Goal: Information Seeking & Learning: Learn about a topic

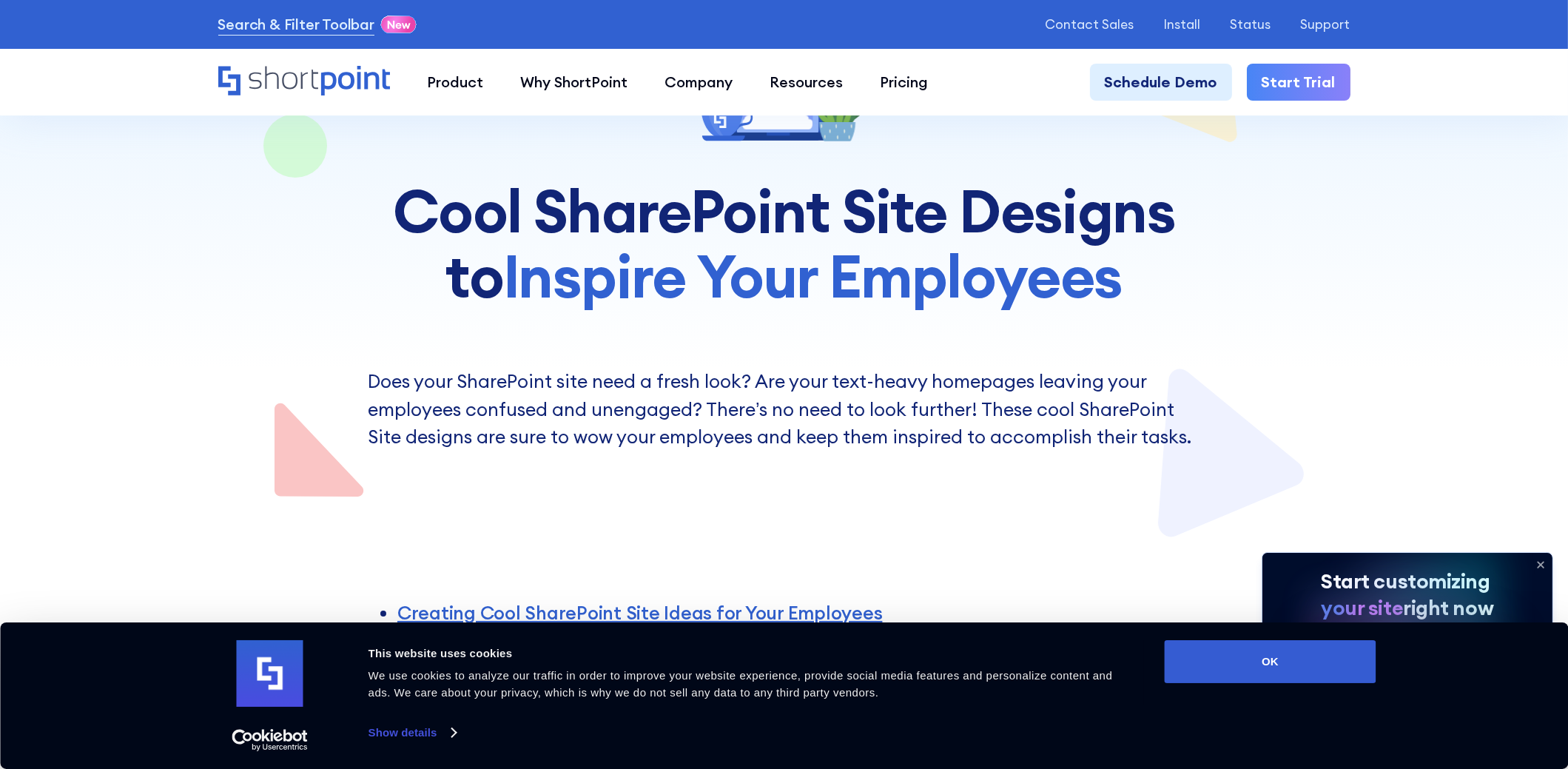
scroll to position [222, 0]
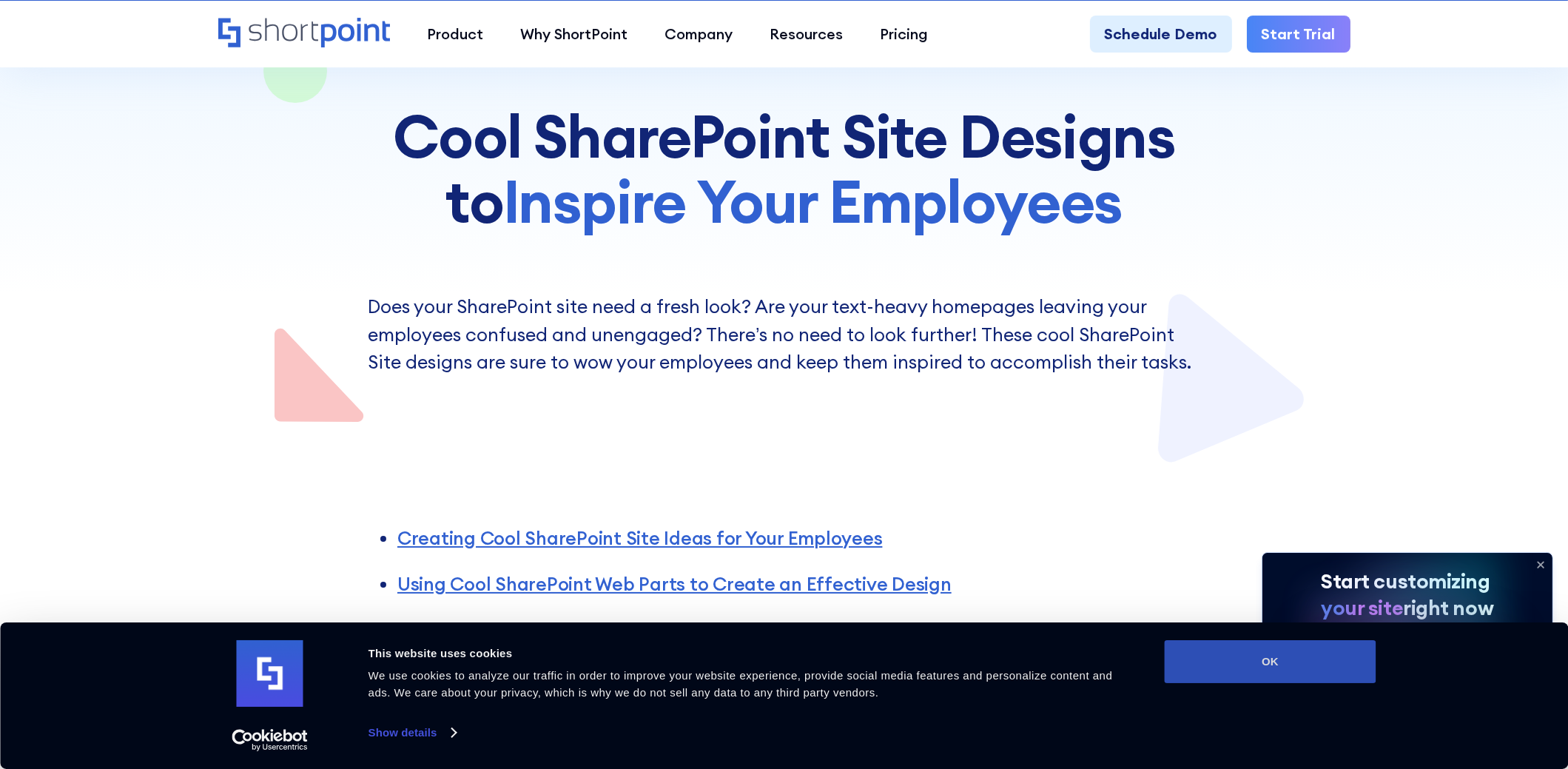
click at [1313, 654] on button "OK" at bounding box center [1270, 661] width 212 height 43
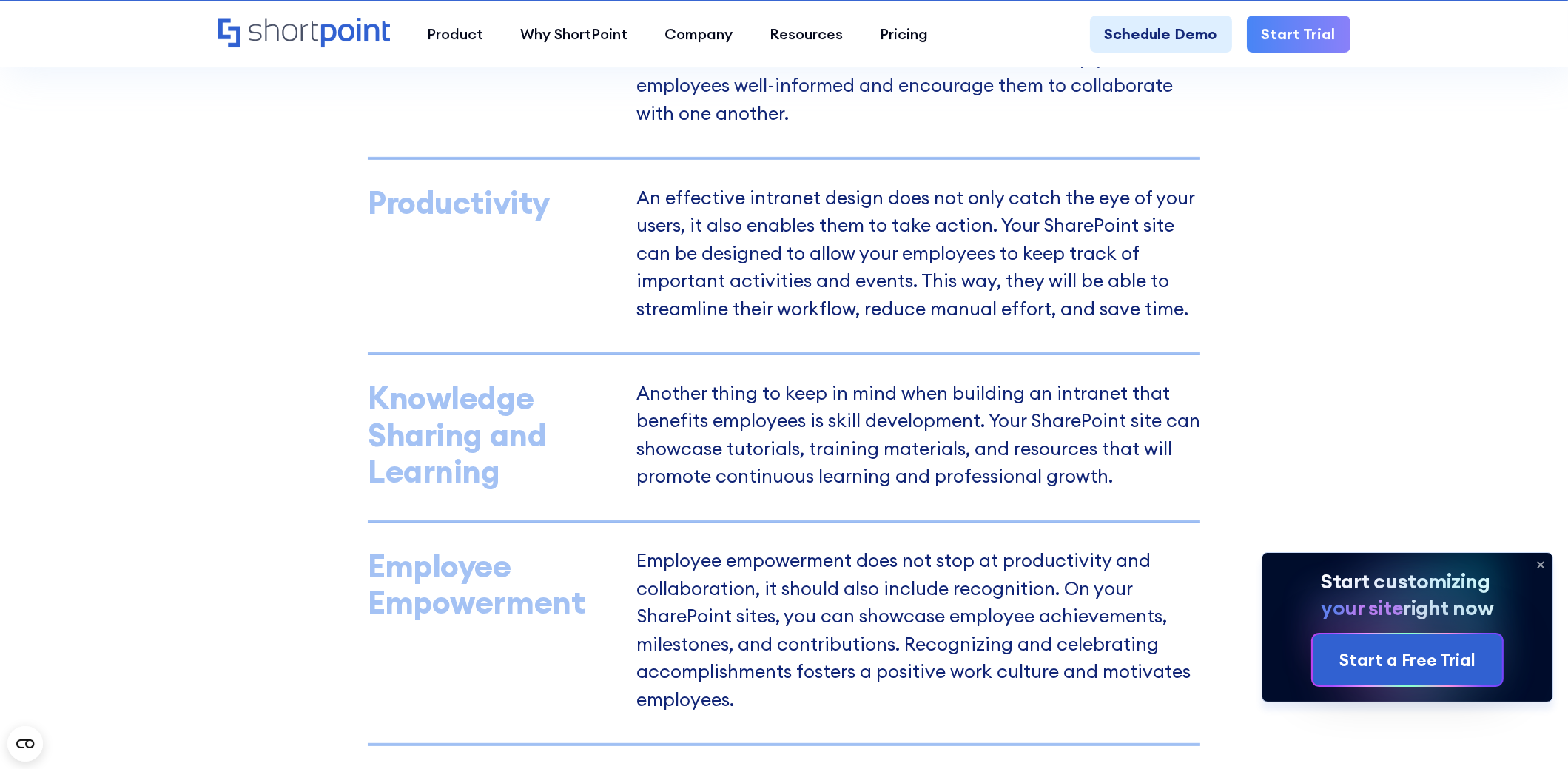
scroll to position [1478, 0]
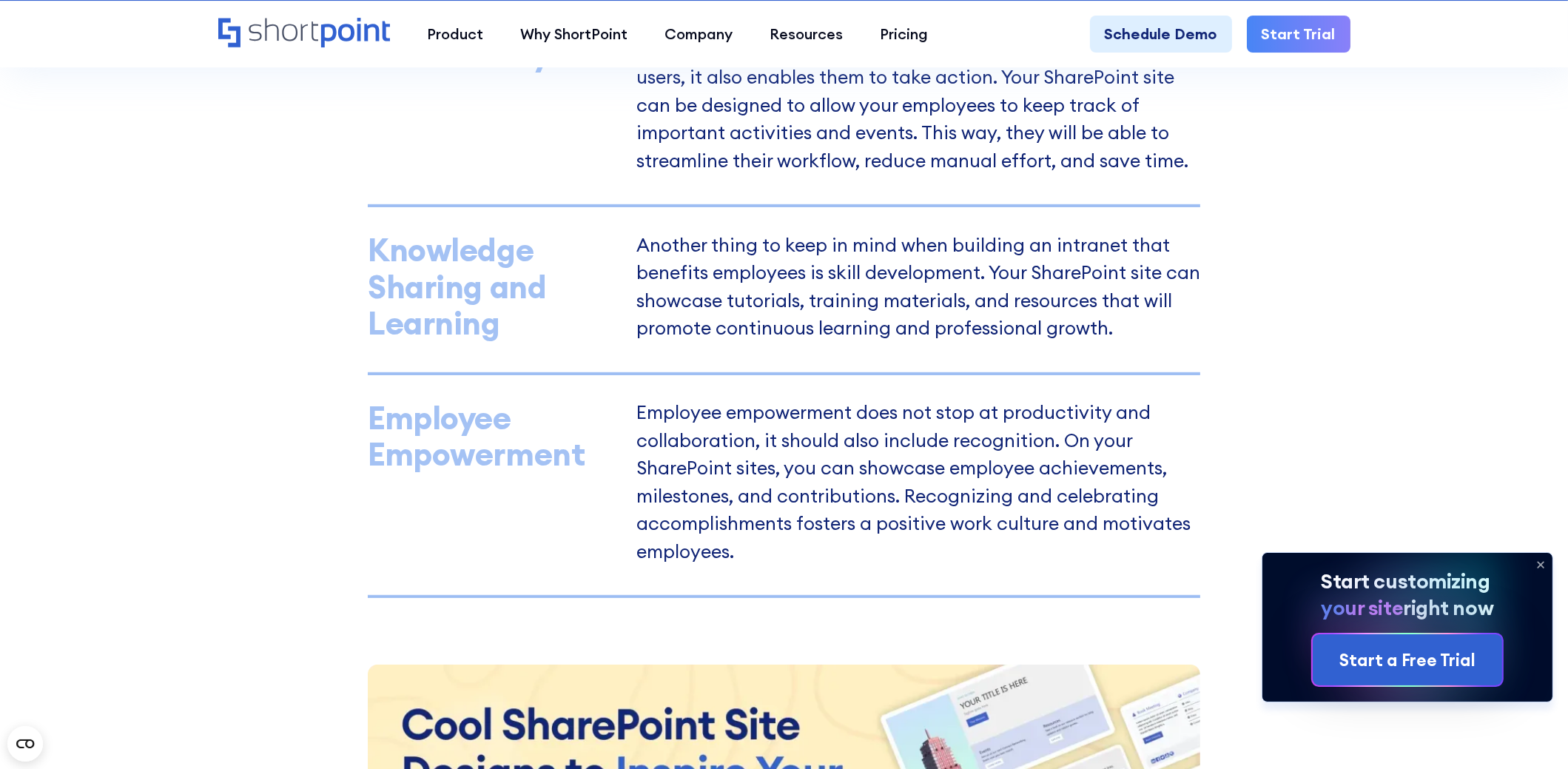
click at [1540, 560] on icon at bounding box center [1540, 564] width 24 height 24
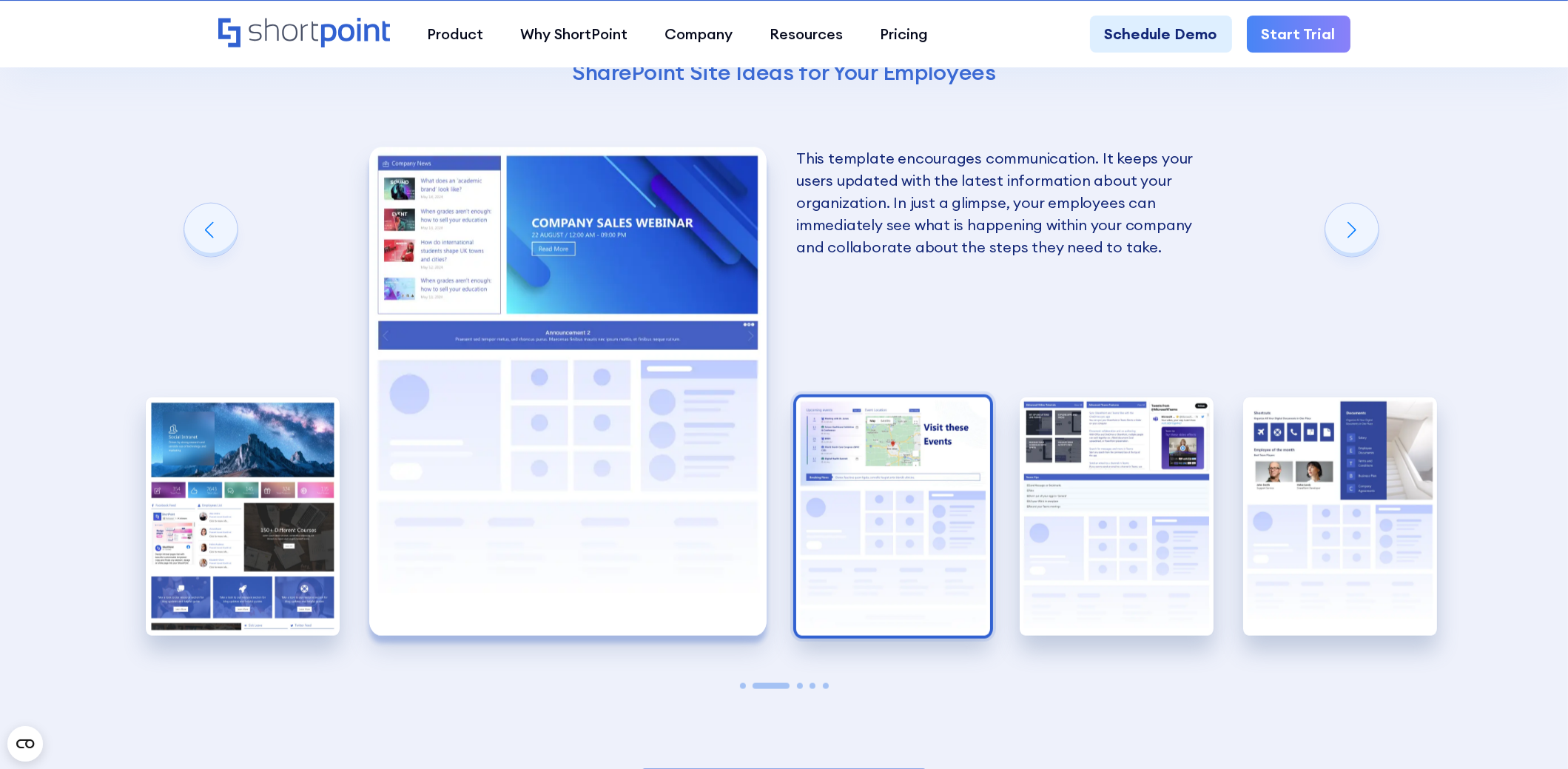
scroll to position [3033, 0]
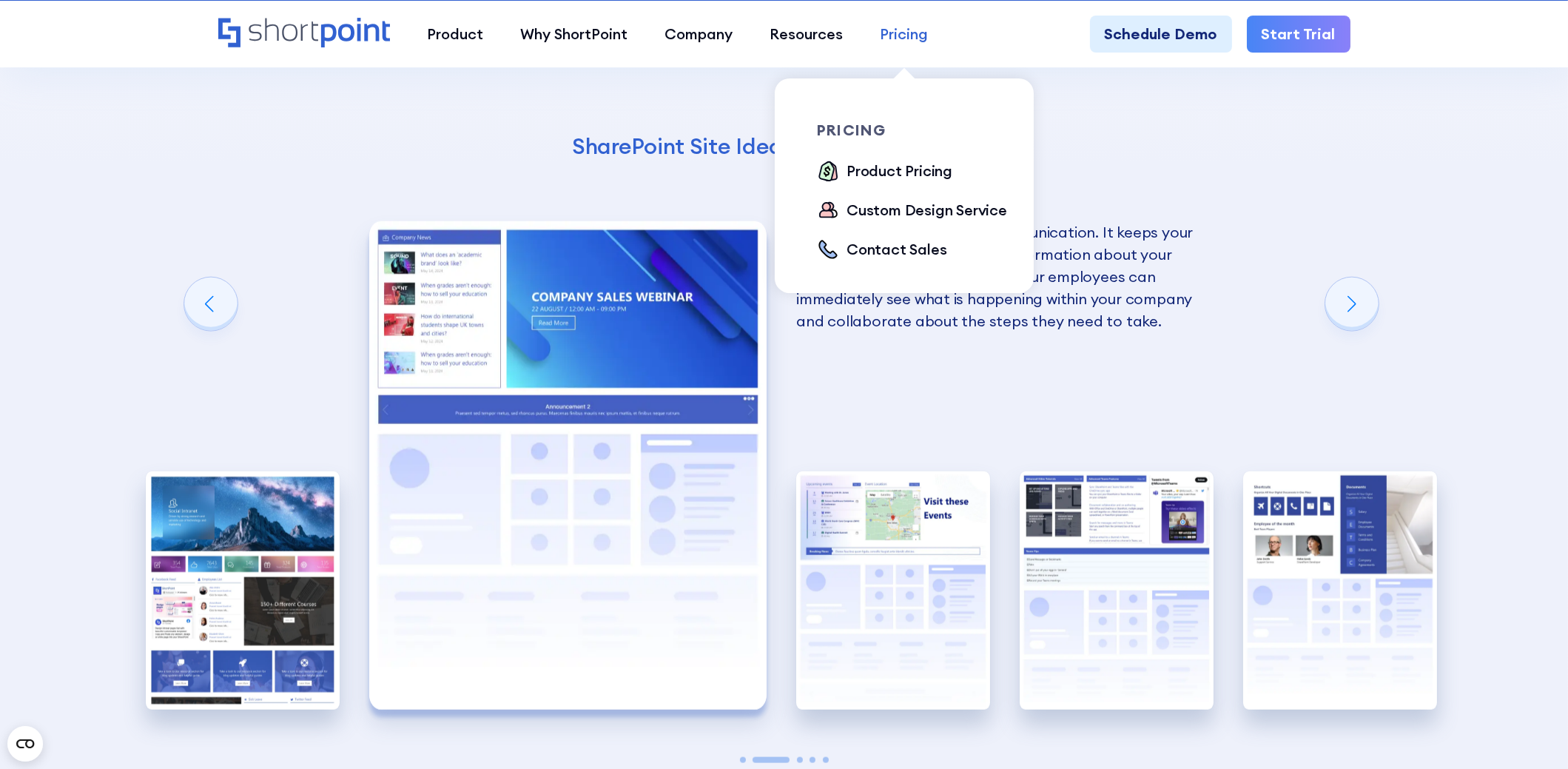
click at [898, 40] on div "Pricing" at bounding box center [903, 34] width 48 height 22
click at [864, 177] on div "Product Pricing" at bounding box center [899, 171] width 105 height 22
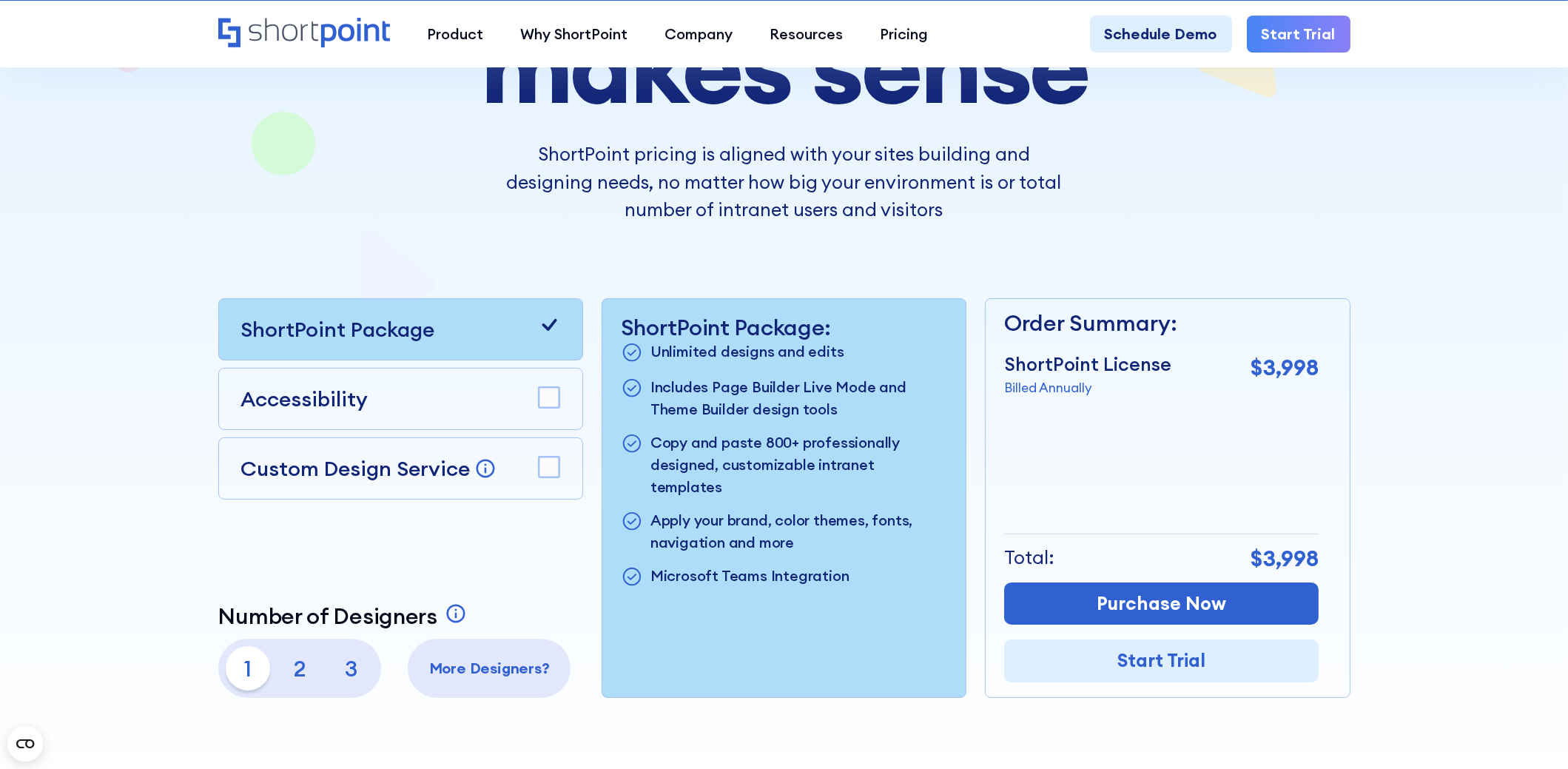
scroll to position [369, 0]
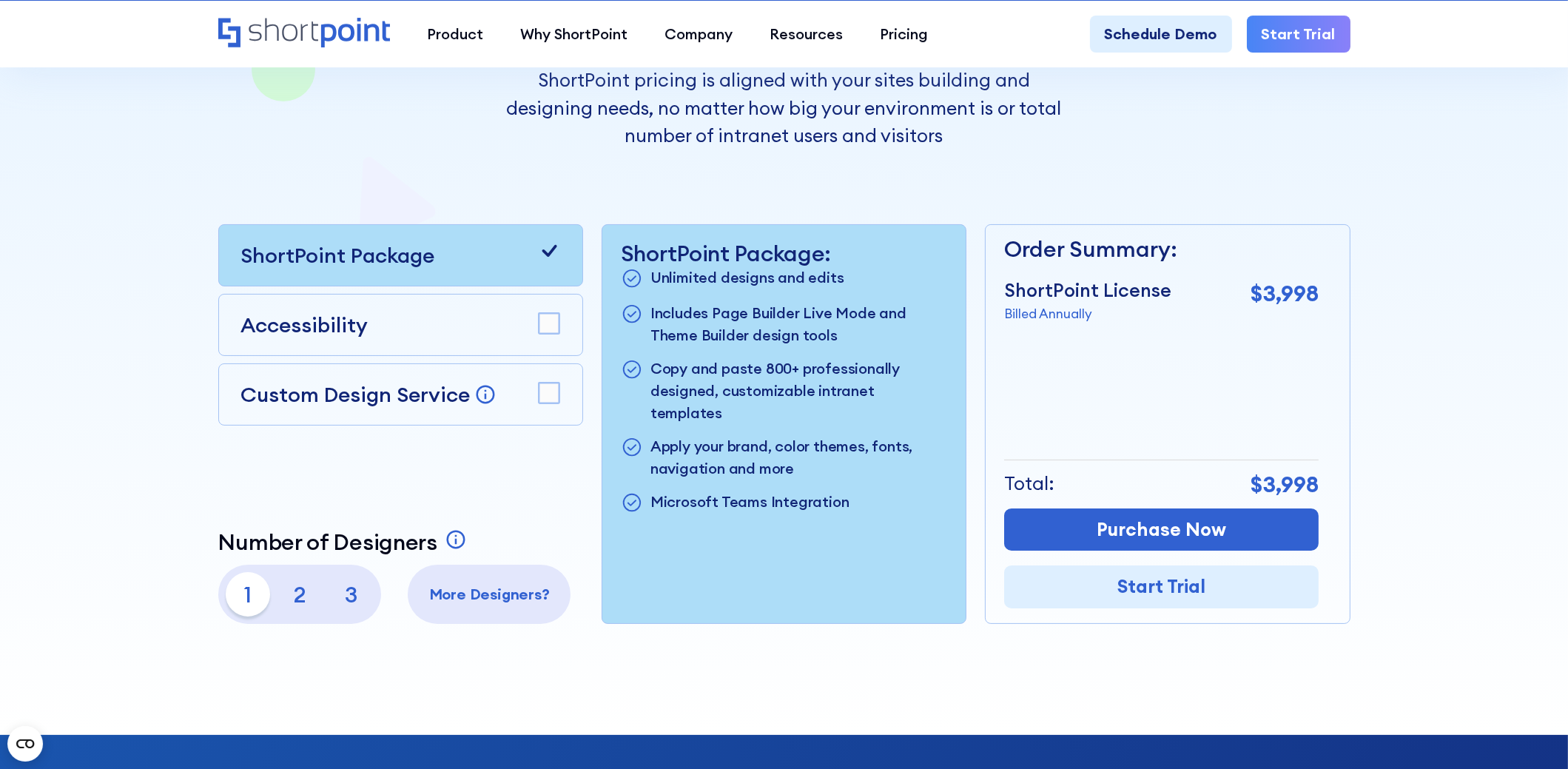
click at [301, 592] on p "2" at bounding box center [299, 594] width 45 height 45
click at [253, 594] on p "1" at bounding box center [248, 594] width 45 height 45
click at [549, 326] on rect at bounding box center [548, 323] width 21 height 21
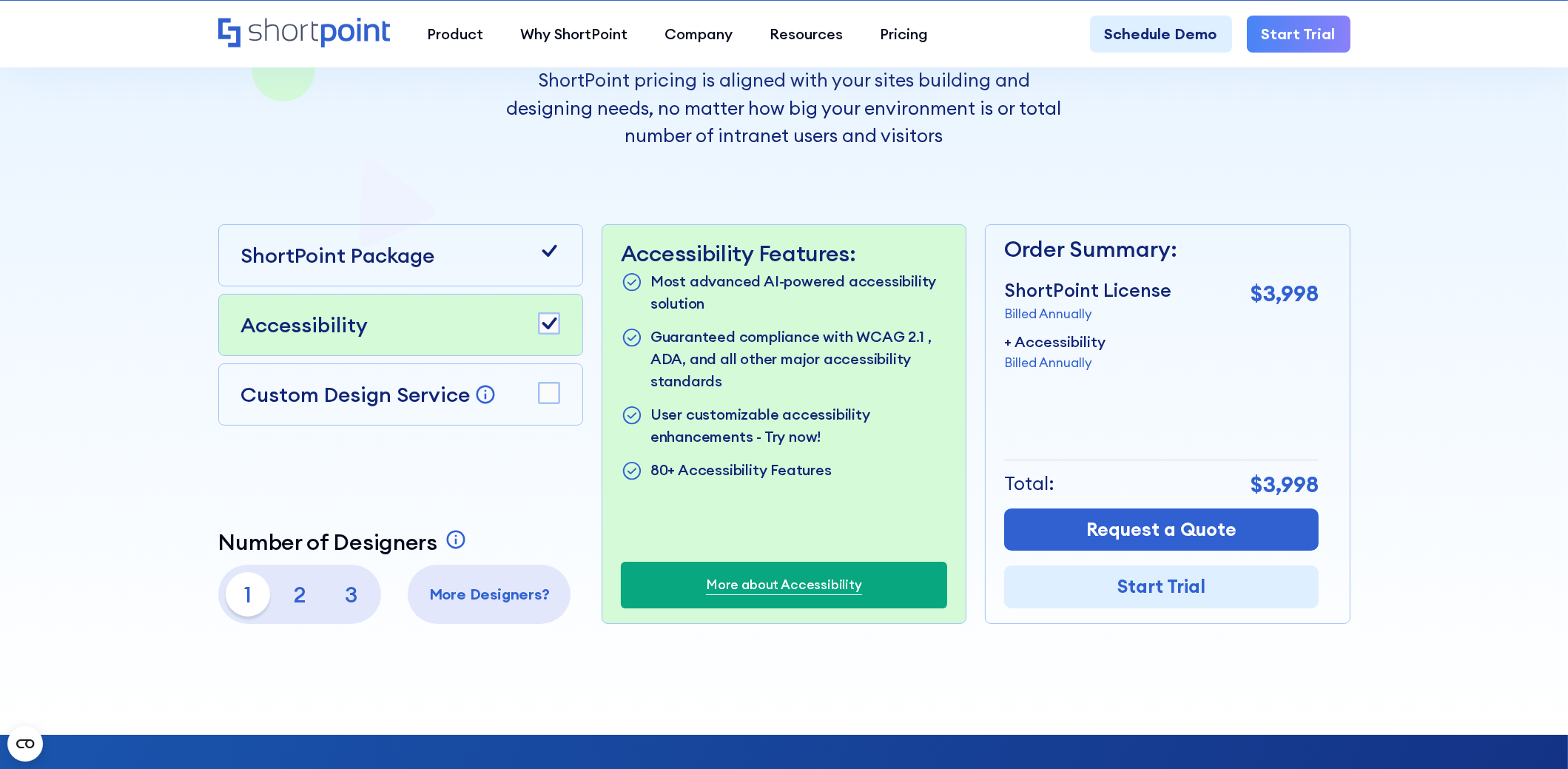
click at [545, 390] on rect at bounding box center [548, 392] width 21 height 21
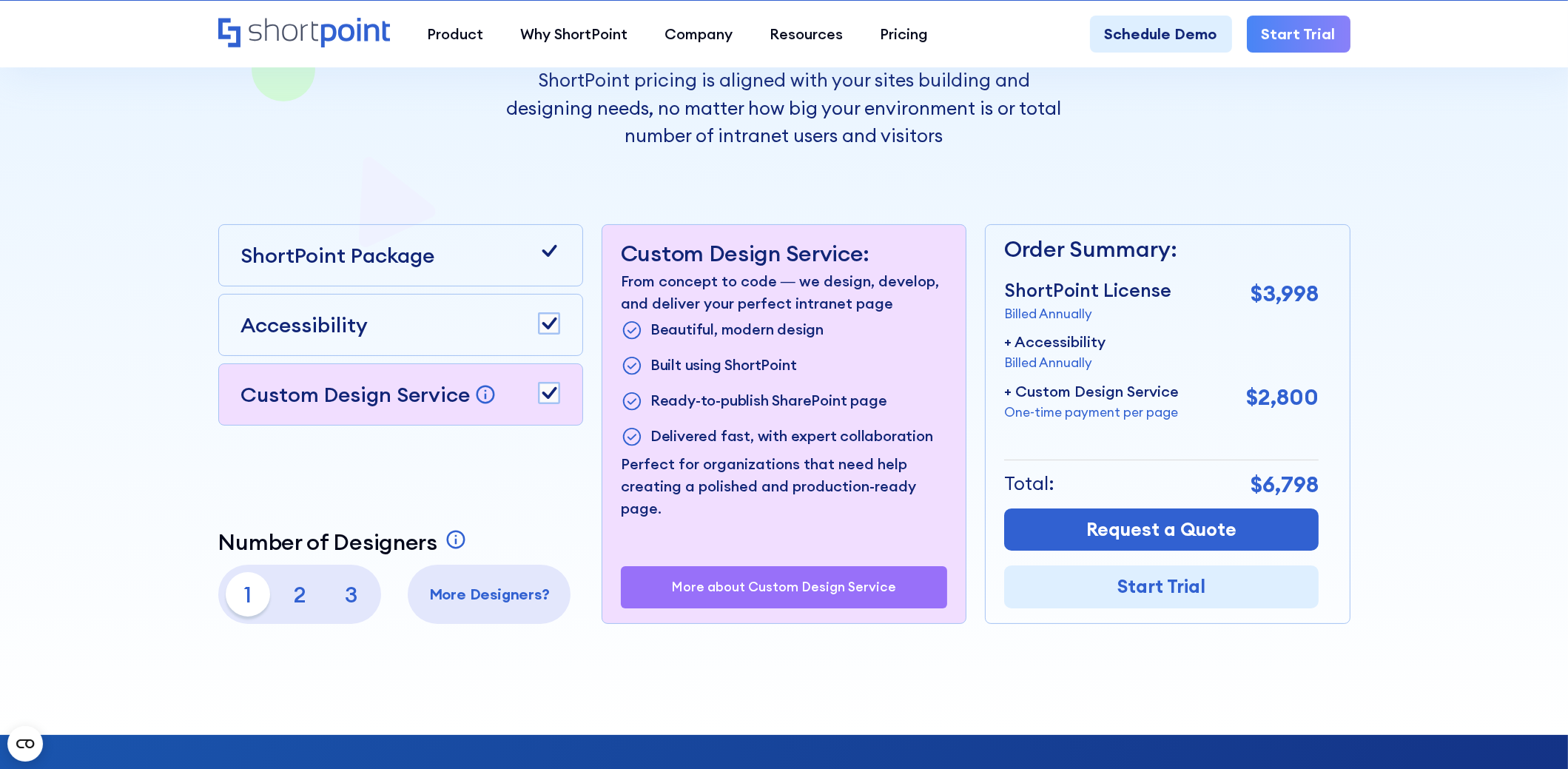
click at [547, 391] on rect at bounding box center [548, 392] width 21 height 21
